Goal: Task Accomplishment & Management: Manage account settings

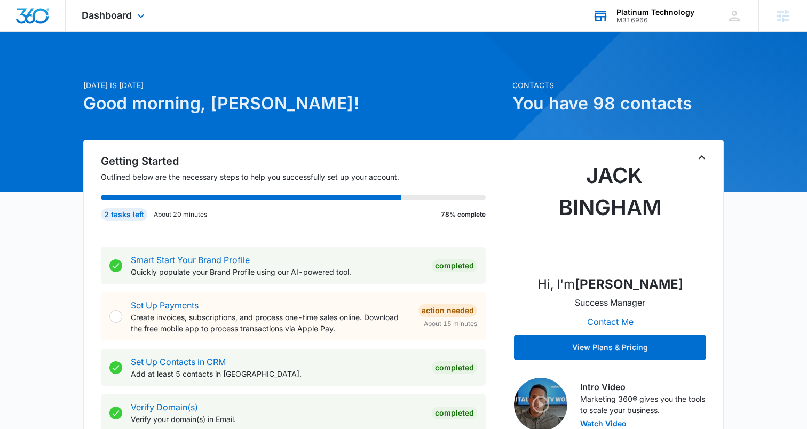
click at [656, 11] on div "Platinum Technology" at bounding box center [656, 12] width 78 height 9
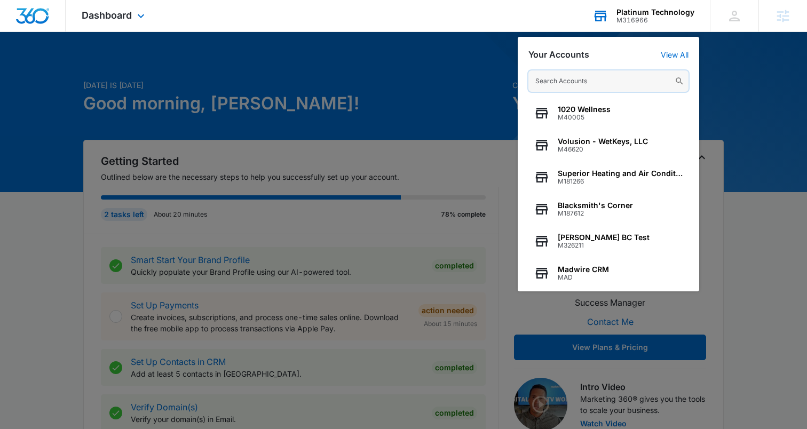
click at [567, 82] on input "text" at bounding box center [609, 80] width 160 height 21
paste input "M36215"
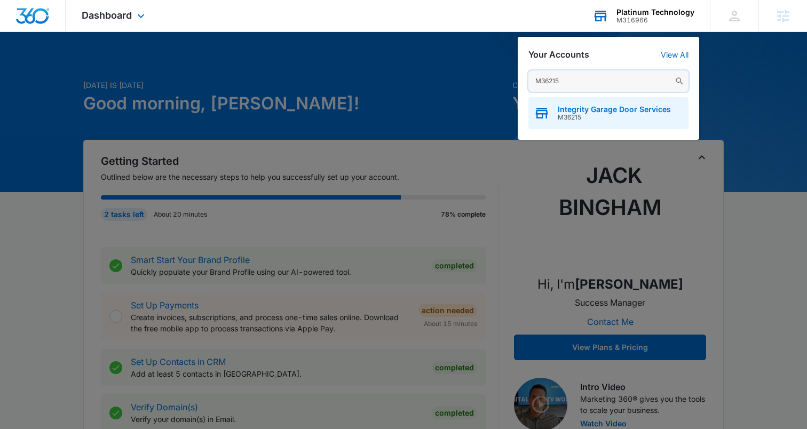
type input "M36215"
click at [571, 110] on span "Integrity Garage Door Services" at bounding box center [614, 109] width 113 height 9
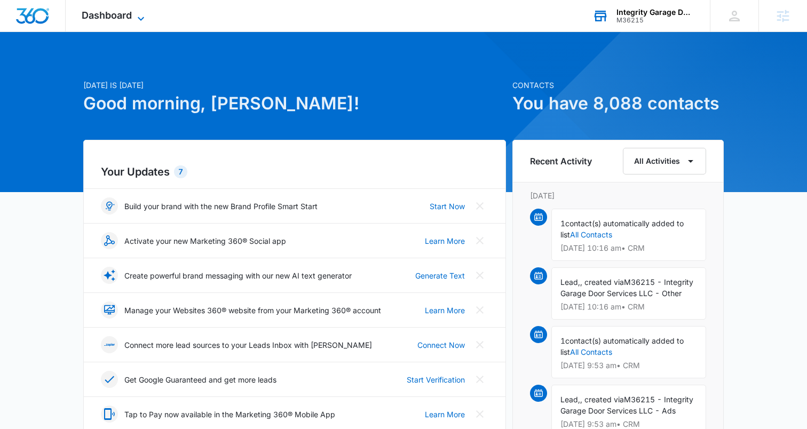
click at [139, 13] on icon at bounding box center [141, 18] width 13 height 13
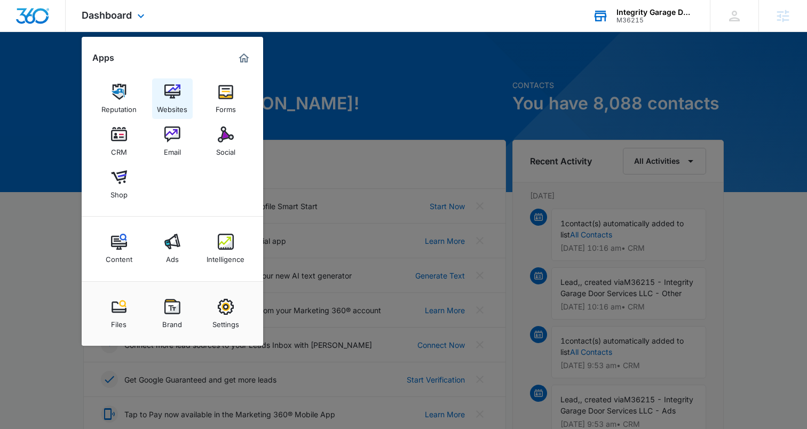
click at [170, 89] on img at bounding box center [172, 92] width 16 height 16
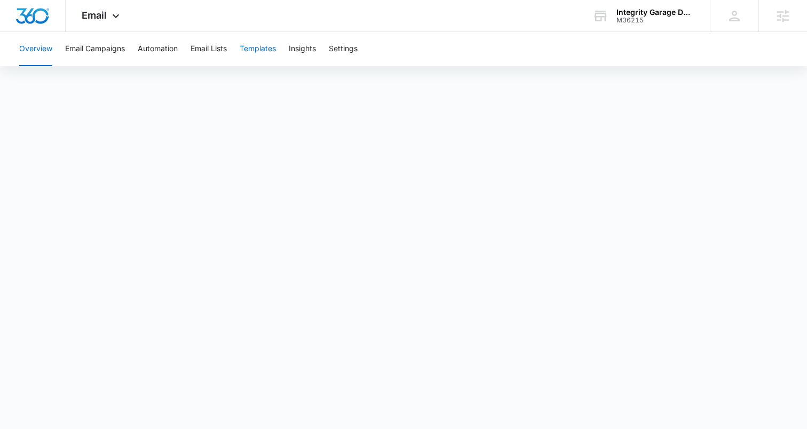
click at [265, 51] on button "Templates" at bounding box center [258, 49] width 36 height 34
click at [109, 19] on icon at bounding box center [115, 18] width 13 height 13
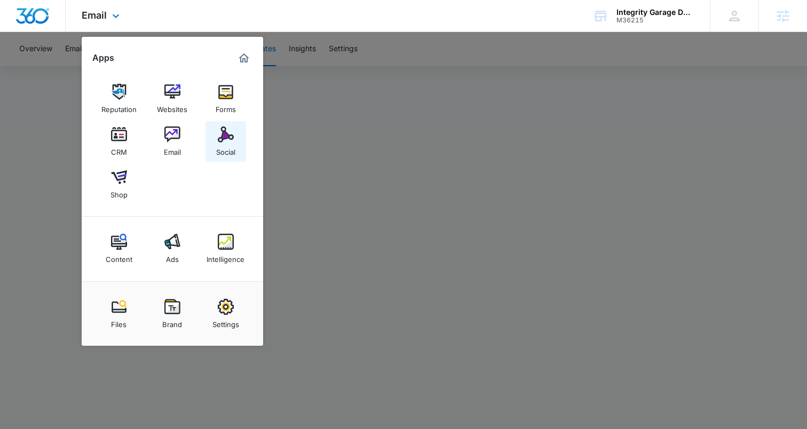
click at [221, 144] on div "Social" at bounding box center [225, 150] width 19 height 14
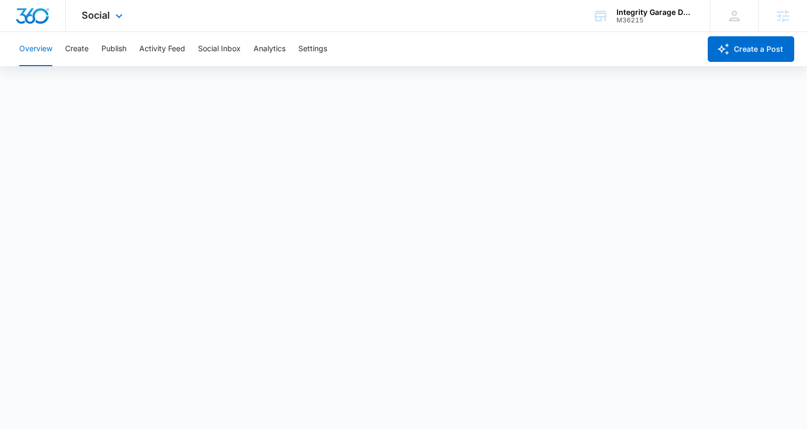
click at [97, 19] on span "Social" at bounding box center [96, 15] width 28 height 11
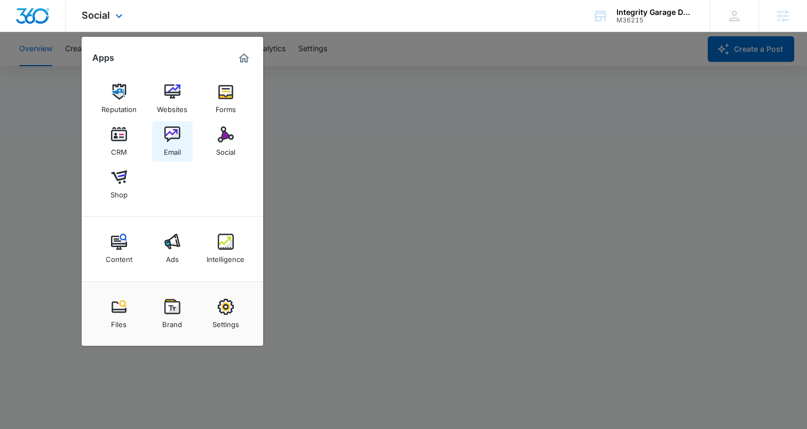
click at [160, 128] on link "Email" at bounding box center [172, 141] width 41 height 41
